Goal: Information Seeking & Learning: Learn about a topic

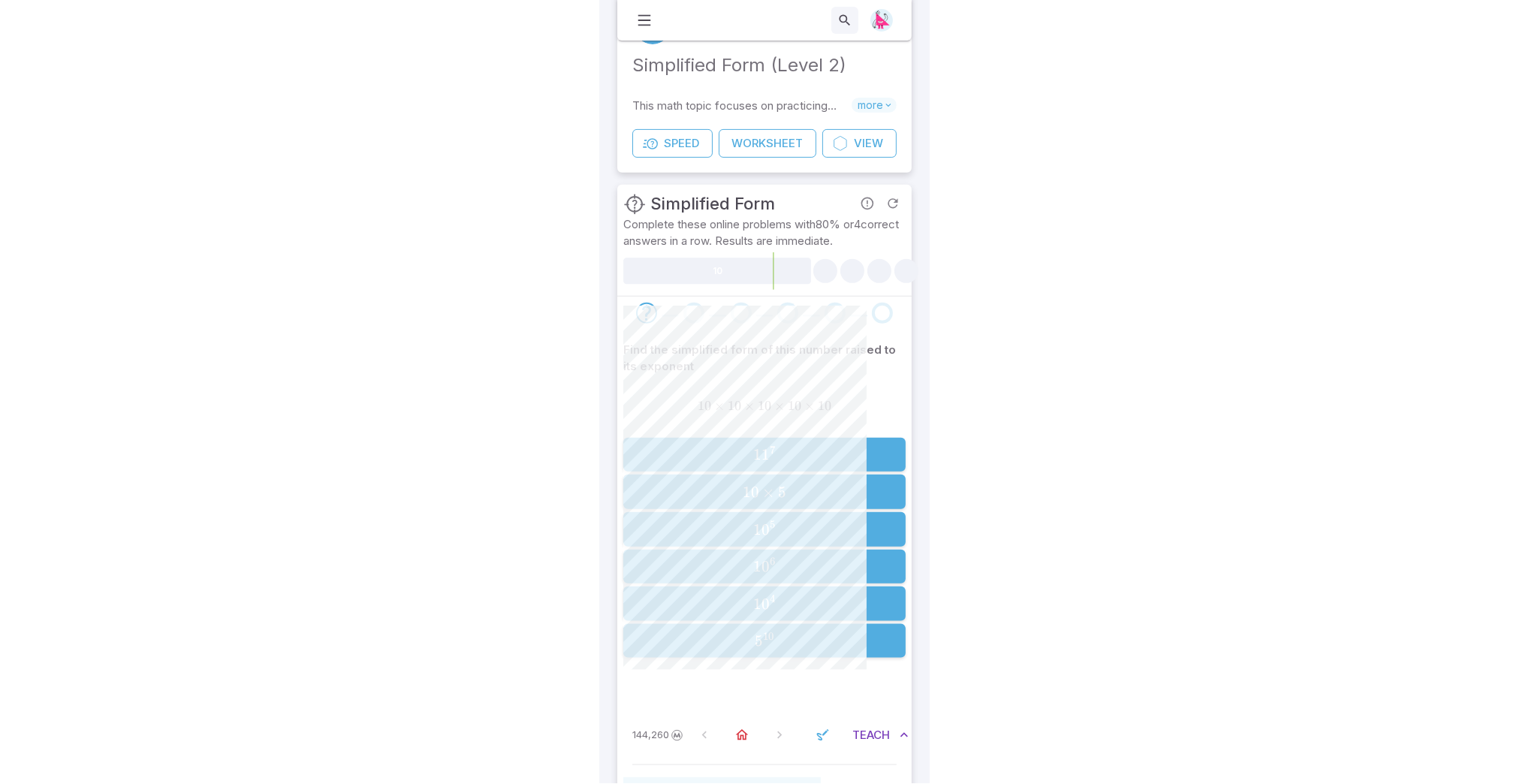
scroll to position [59, 0]
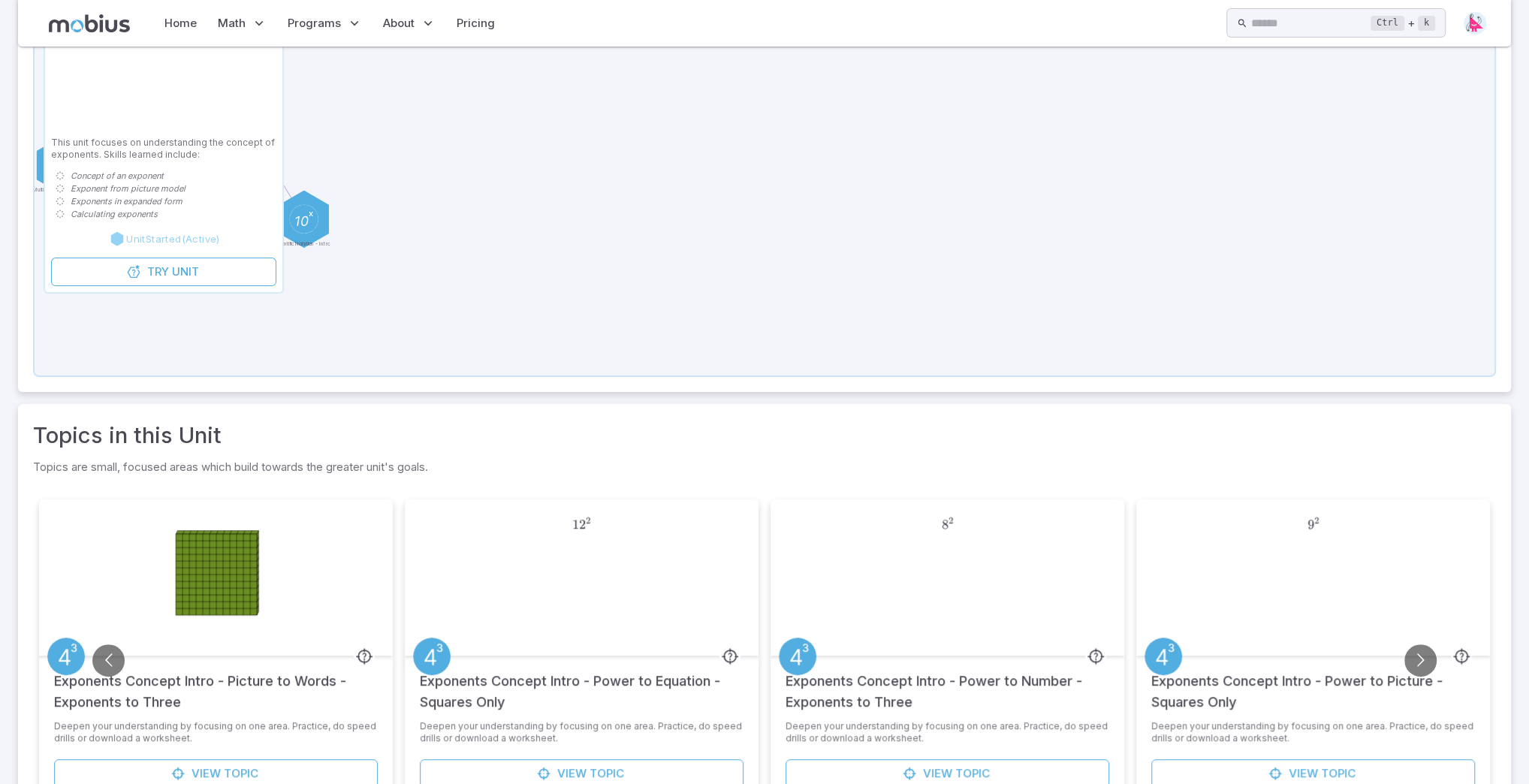
scroll to position [344, 0]
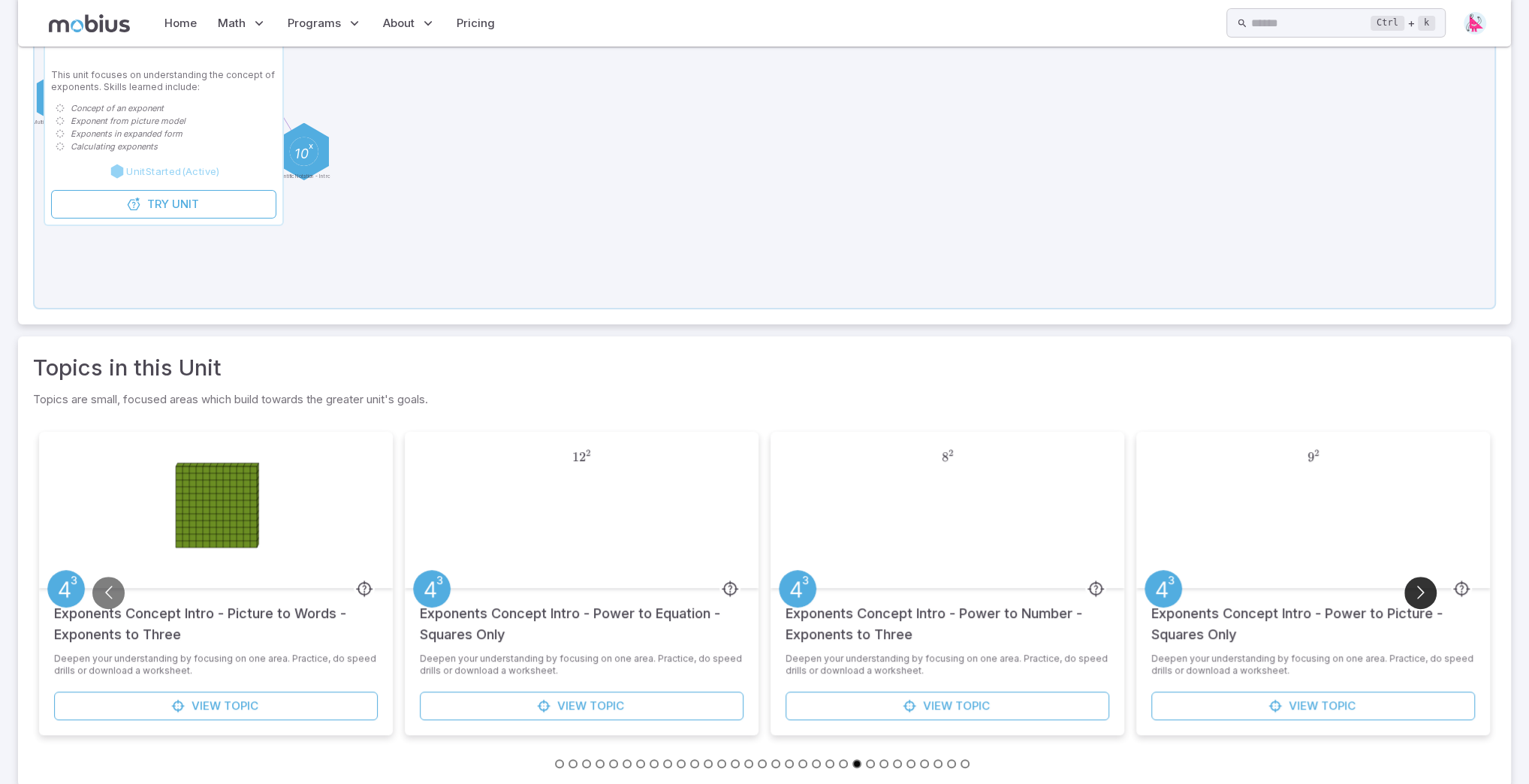
click at [1421, 594] on button "Go to next slide" at bounding box center [1420, 592] width 32 height 32
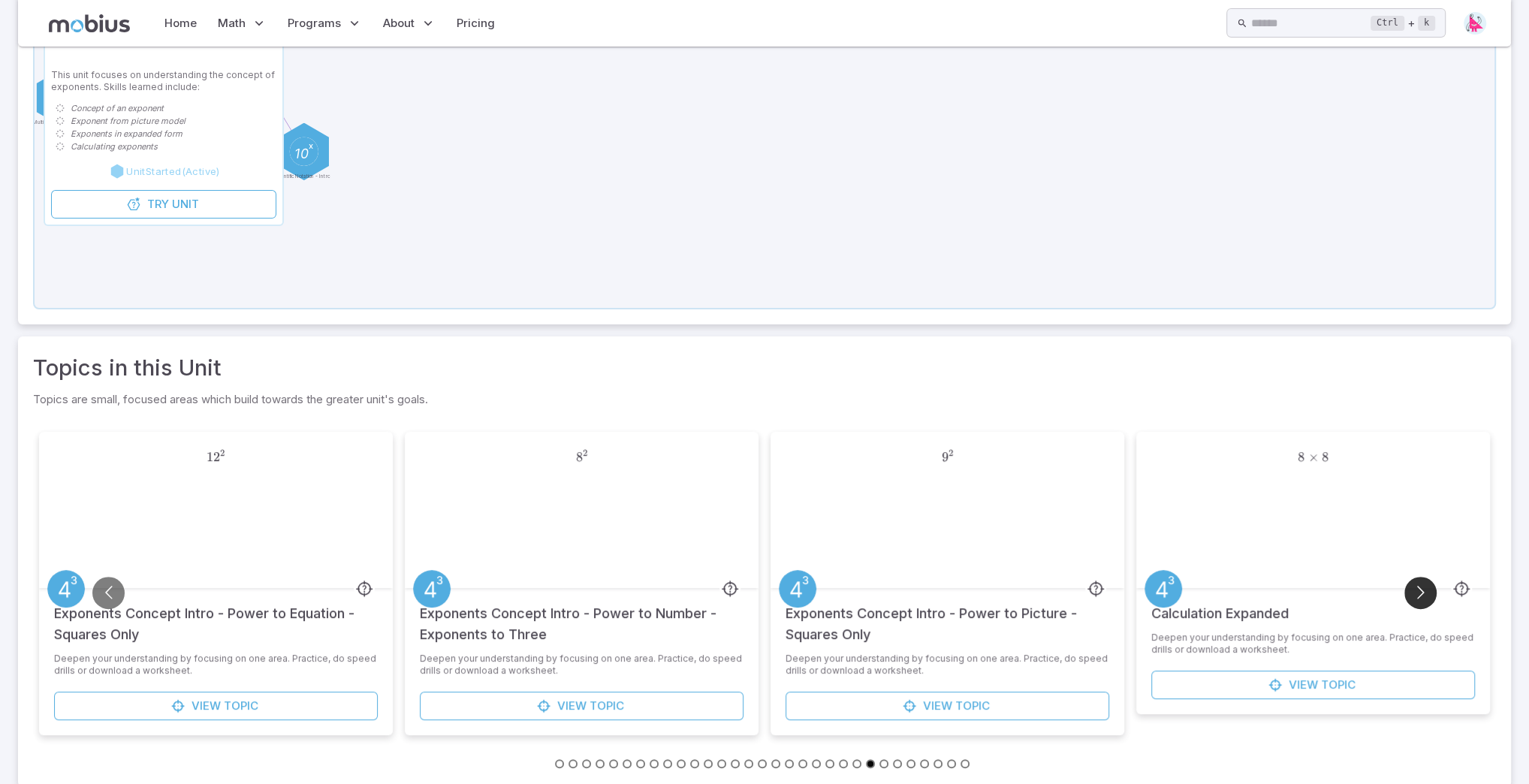
click at [1421, 594] on button "Go to next slide" at bounding box center [1420, 592] width 32 height 32
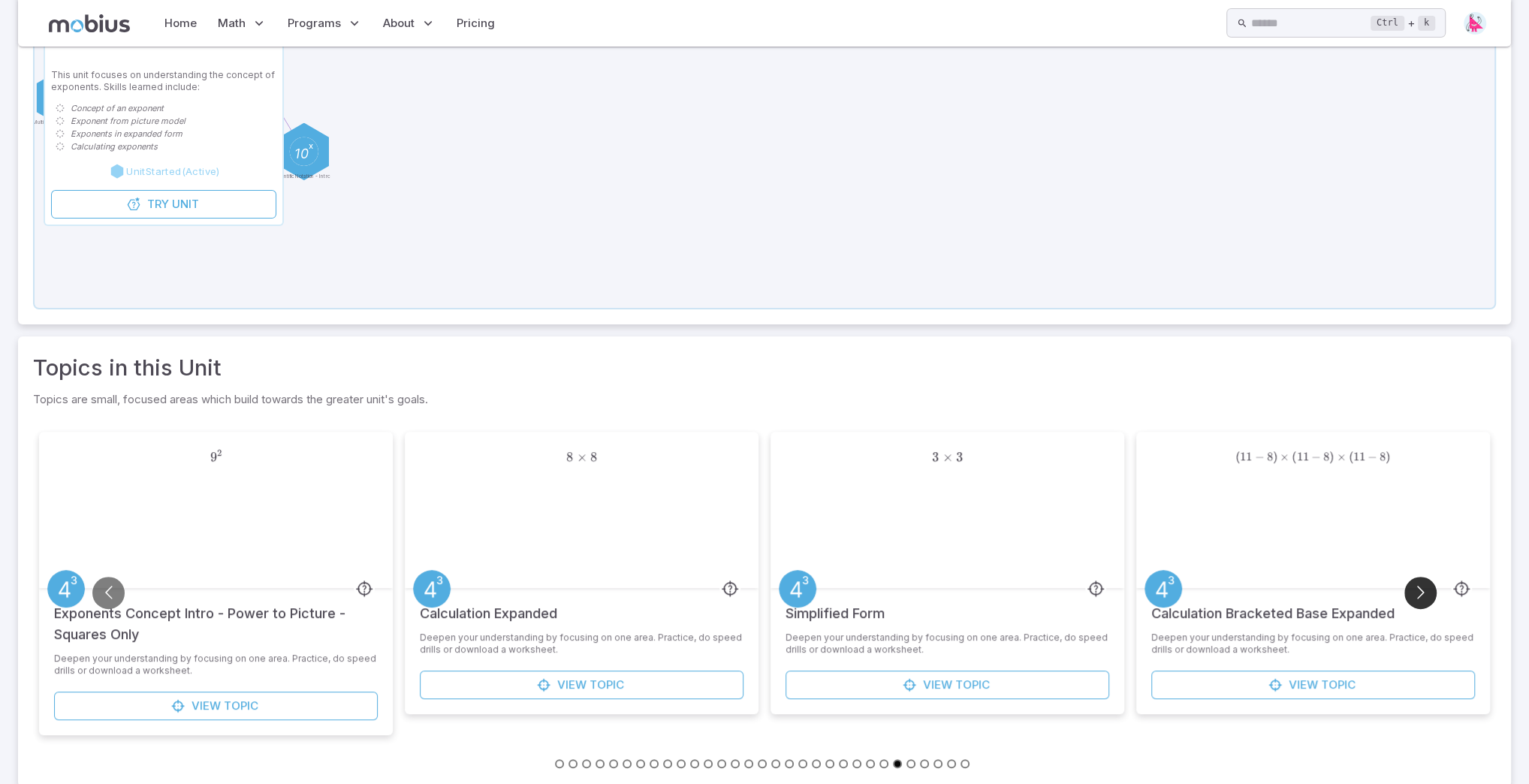
click at [1421, 594] on button "Go to next slide" at bounding box center [1420, 592] width 32 height 32
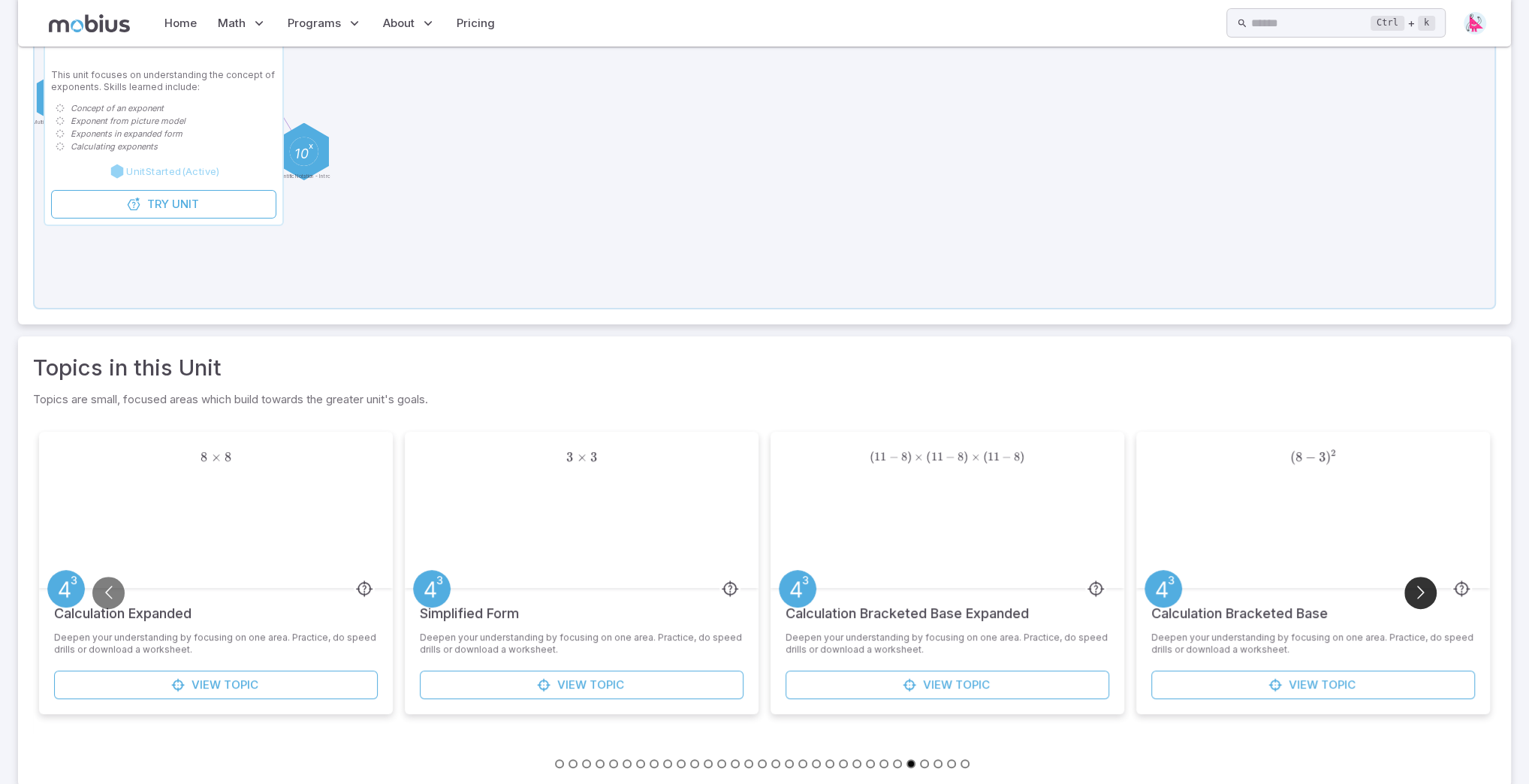
click at [1421, 594] on button "Go to next slide" at bounding box center [1420, 592] width 32 height 32
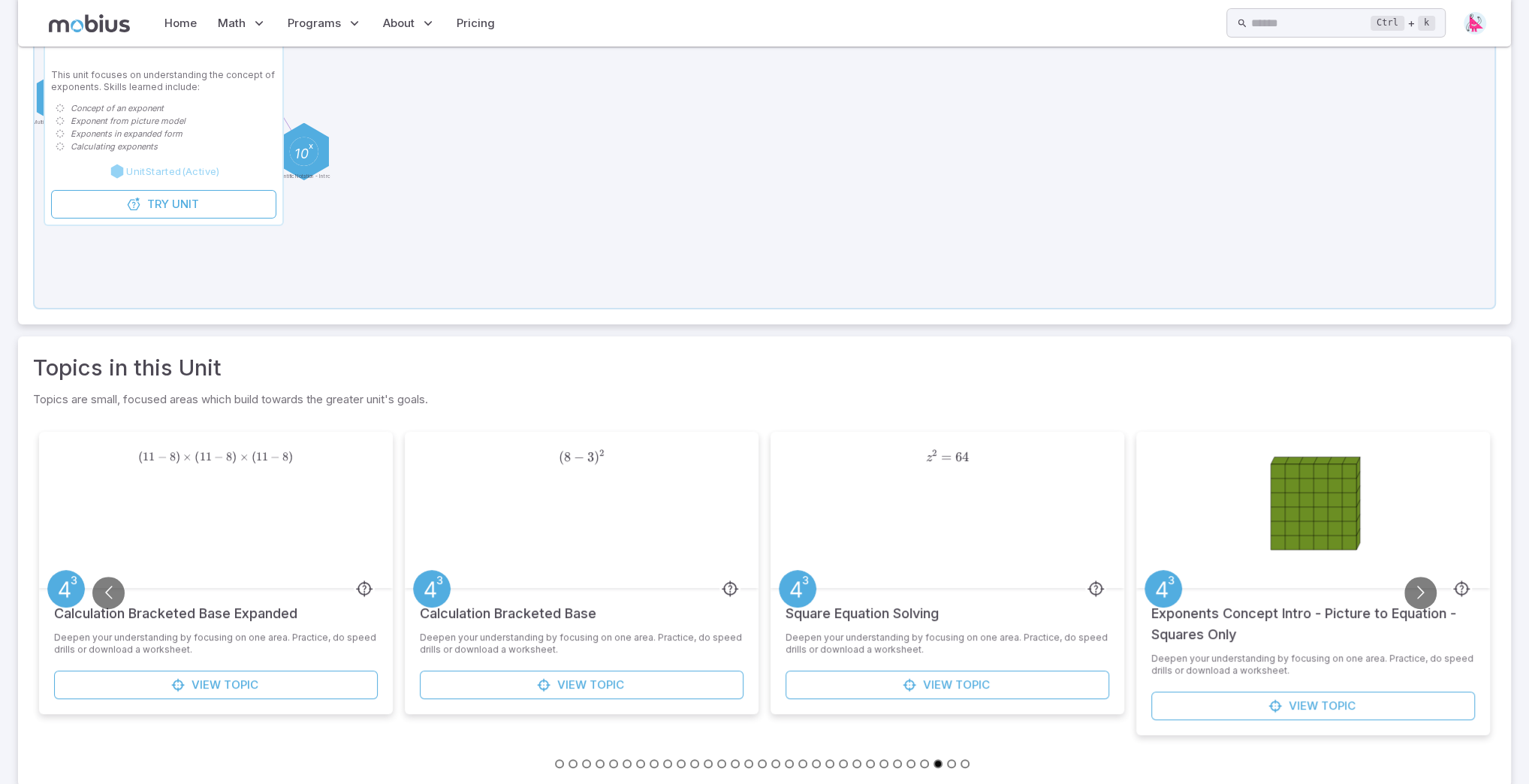
click at [558, 762] on button "Go to slide 1" at bounding box center [559, 763] width 9 height 9
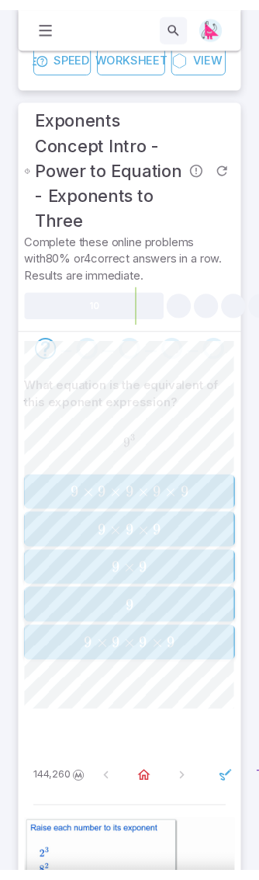
scroll to position [365, 0]
